Goal: Task Accomplishment & Management: Manage account settings

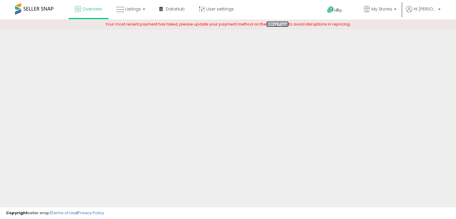
click at [274, 23] on link "Billing Page" at bounding box center [277, 24] width 22 height 6
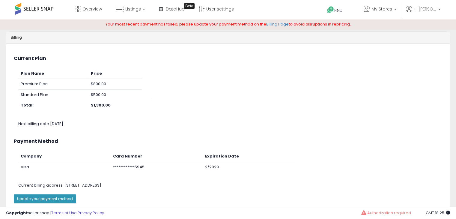
scroll to position [31, 0]
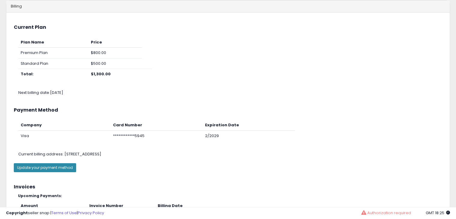
click at [65, 163] on button "Update your payment method" at bounding box center [45, 167] width 62 height 9
